Goal: Find specific page/section: Find specific page/section

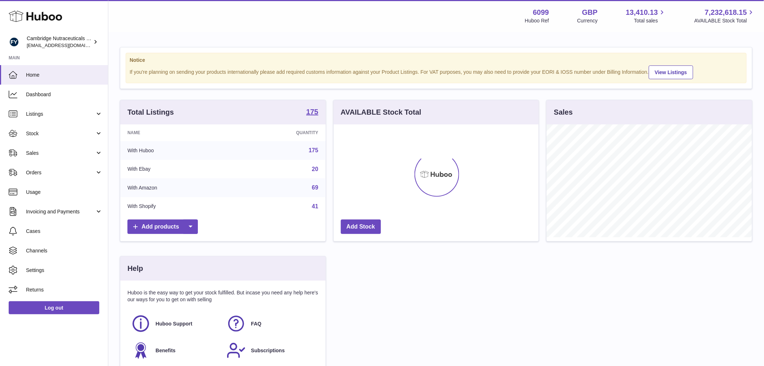
scroll to position [113, 205]
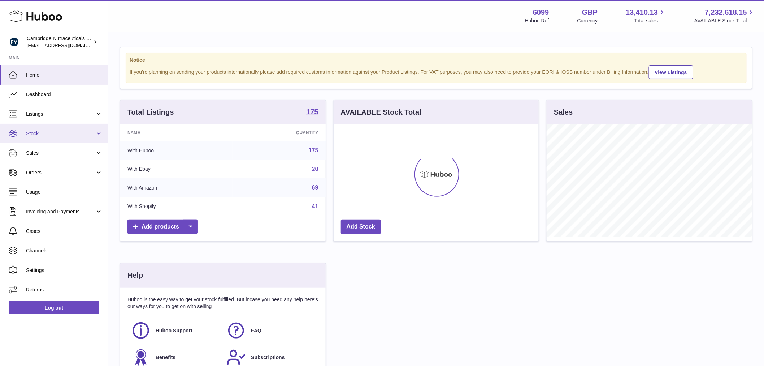
click at [61, 139] on link "Stock" at bounding box center [54, 134] width 108 height 20
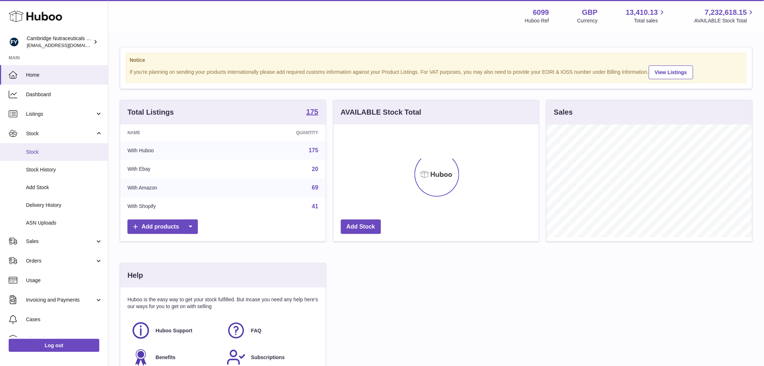
click at [61, 149] on span "Stock" at bounding box center [64, 151] width 77 height 7
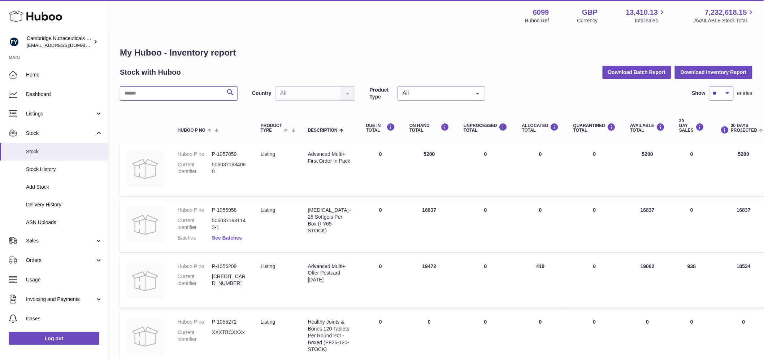
click at [158, 92] on input "text" at bounding box center [179, 93] width 118 height 14
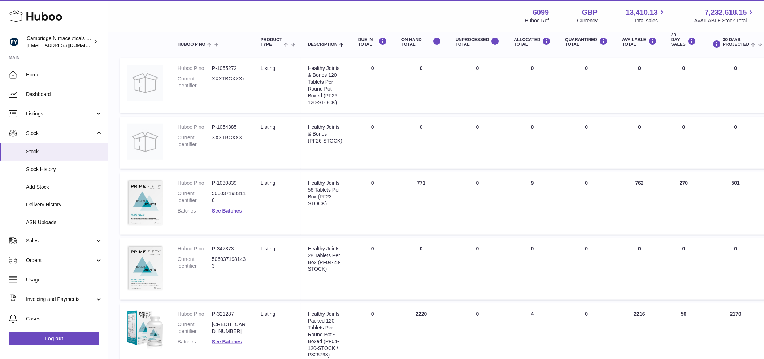
scroll to position [73, 0]
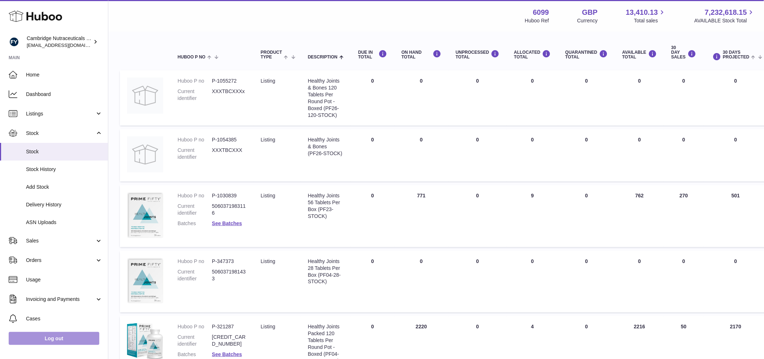
type input "*******"
click at [76, 344] on link "Log out" at bounding box center [54, 338] width 91 height 13
